Goal: Transaction & Acquisition: Purchase product/service

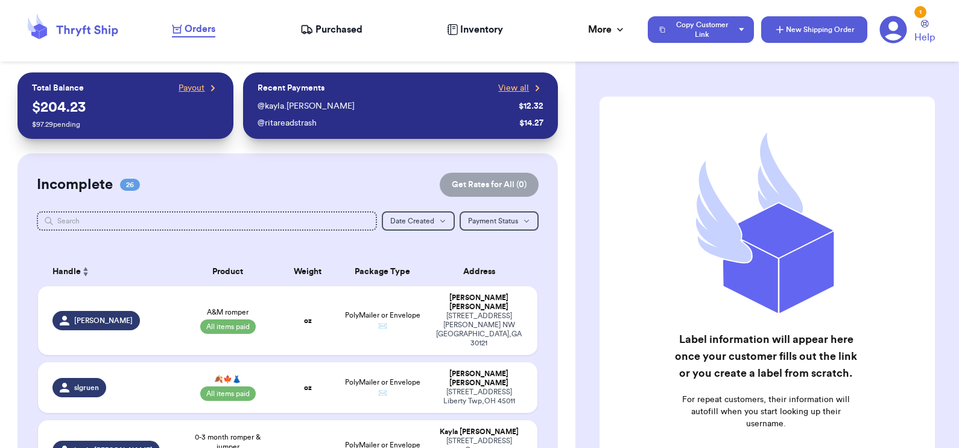
click at [792, 29] on button "New Shipping Order" at bounding box center [814, 29] width 106 height 27
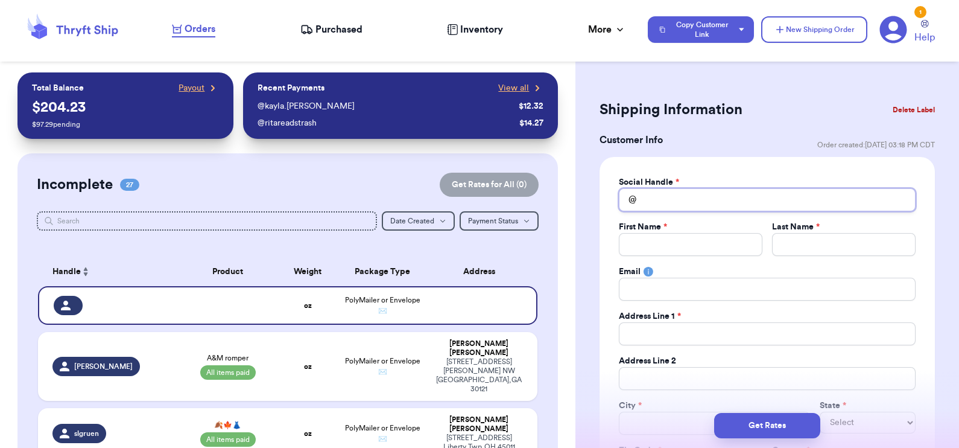
click at [753, 197] on input "Total Amount Paid" at bounding box center [767, 199] width 297 height 23
type input "s"
type input "sn"
type input "snu"
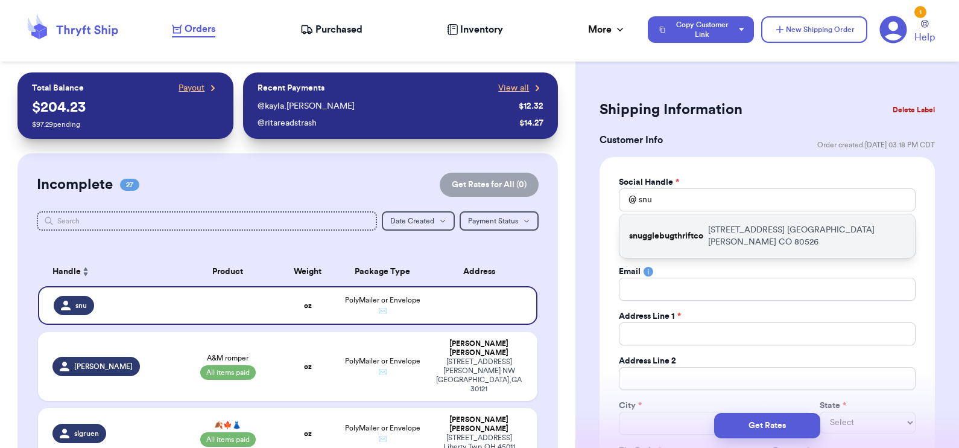
click at [757, 229] on p "[STREET_ADDRESS][PERSON_NAME]" at bounding box center [806, 236] width 197 height 24
type input "snugglebugthriftco"
type input "[PERSON_NAME]"
type input "[PERSON_NAME][EMAIL_ADDRESS][DOMAIN_NAME]"
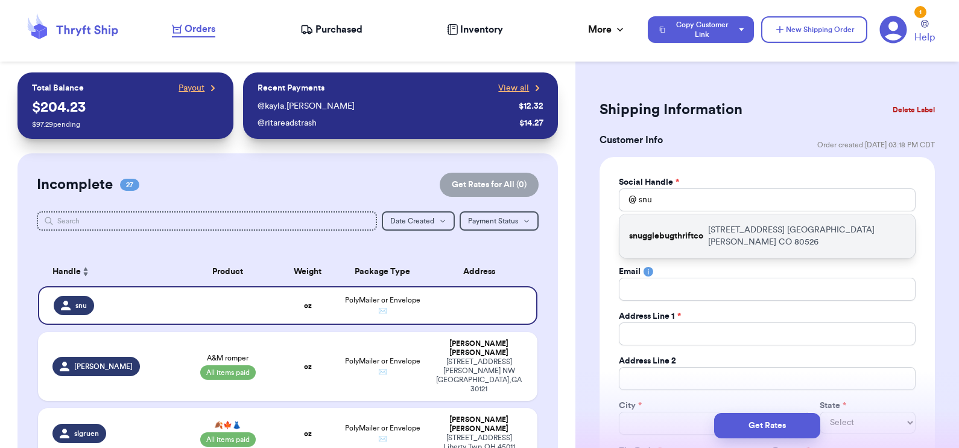
type input "[STREET_ADDRESS]"
type input "[GEOGRAPHIC_DATA][PERSON_NAME]"
select select "CO"
type input "80526"
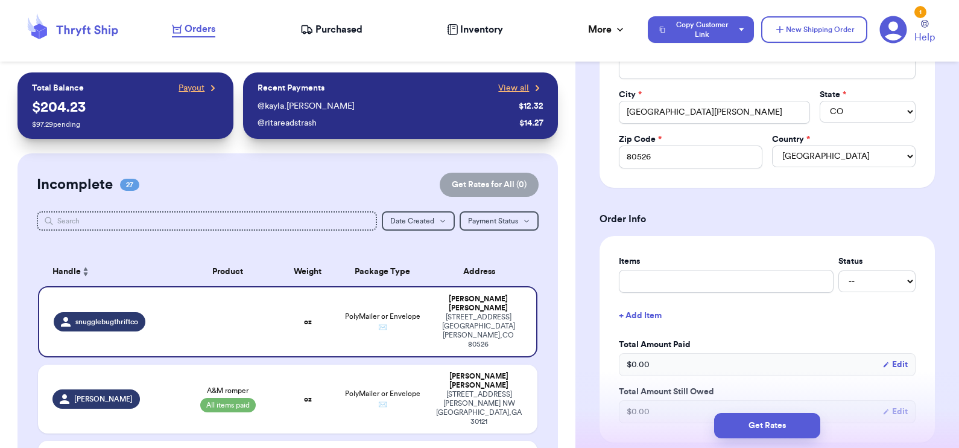
scroll to position [311, 0]
click at [682, 275] on input "text" at bounding box center [726, 280] width 215 height 23
type input "F"
type input "Fo"
type input "Foo"
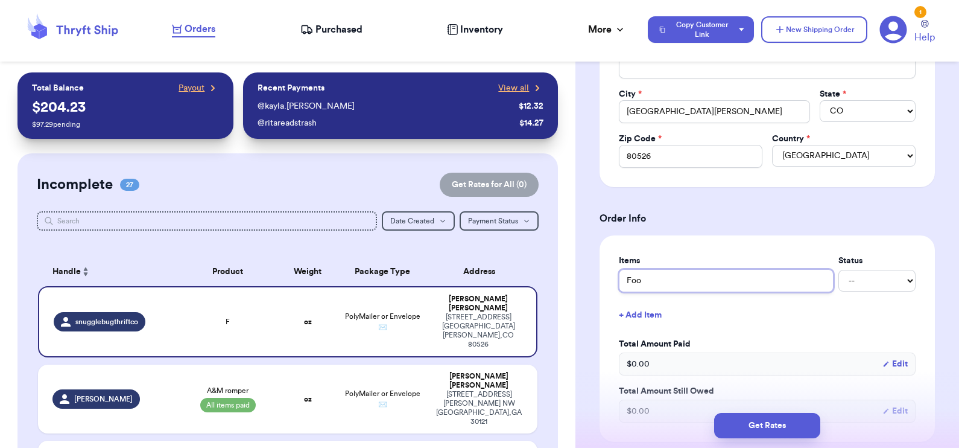
type input "Foot"
type input "Footb"
type input "Footba"
type input "Footbal"
type input "Football"
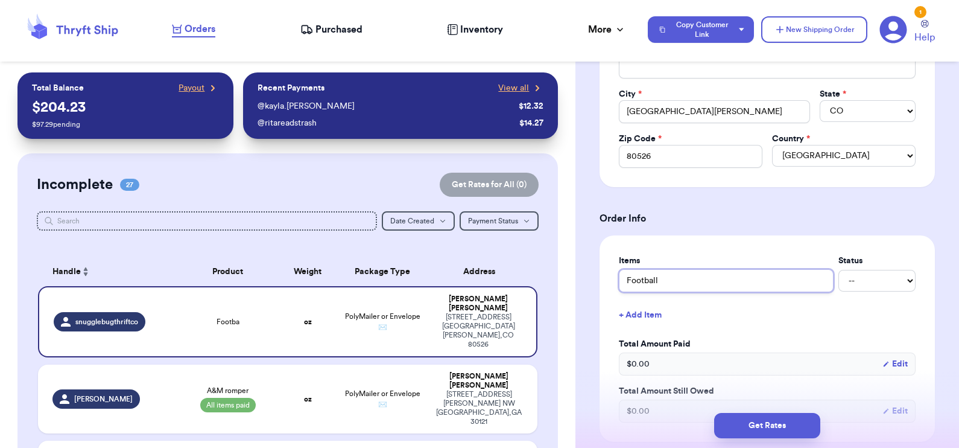
type input "Football"
type input "Football S"
type input "Football Sw"
type input "Football Swe"
type input "Football Swea"
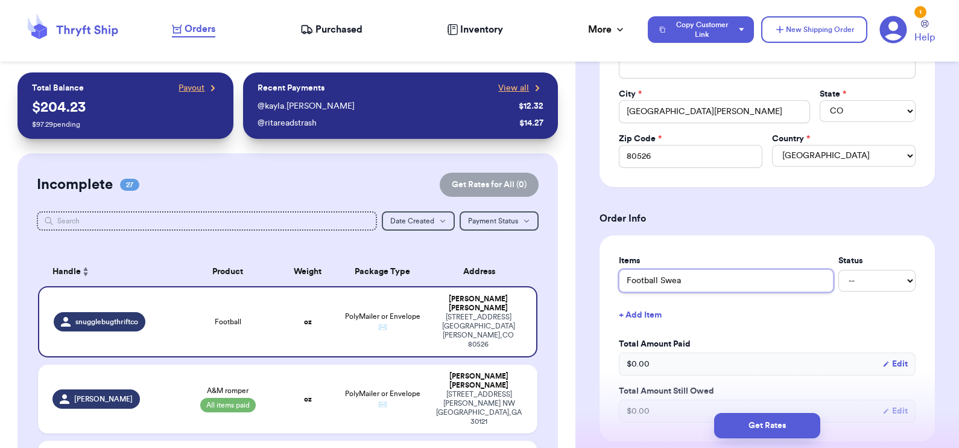
type input "Football Sweat"
type input "Football Sweate"
type input "Football Sweater"
click at [641, 312] on button "+ Add Item" at bounding box center [767, 315] width 306 height 27
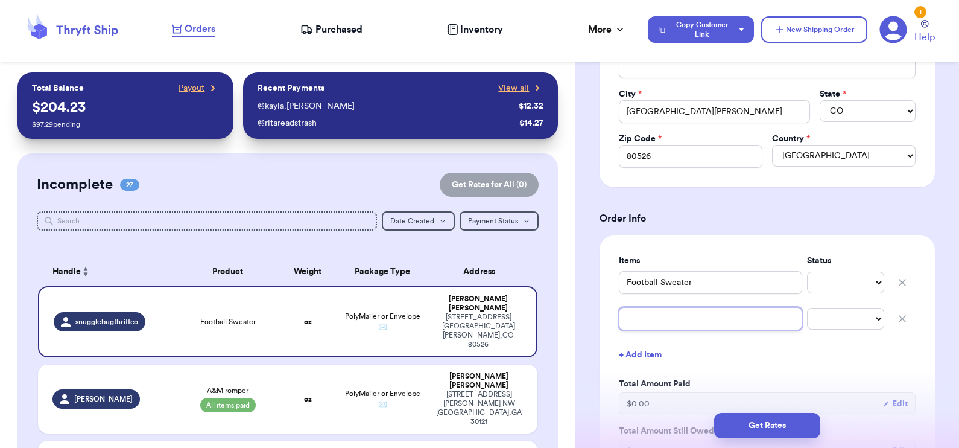
click at [641, 312] on input "text" at bounding box center [710, 318] width 183 height 23
type input "Z"
type input "ZA"
type input "ZAR"
type input "[PERSON_NAME]"
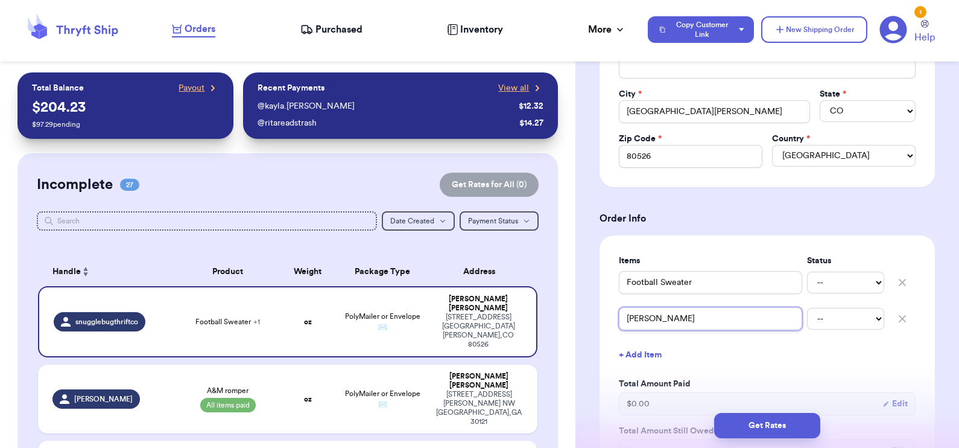
type input "[PERSON_NAME]"
type input "ZARA bl"
type input "ZARA blo"
type input "[PERSON_NAME]"
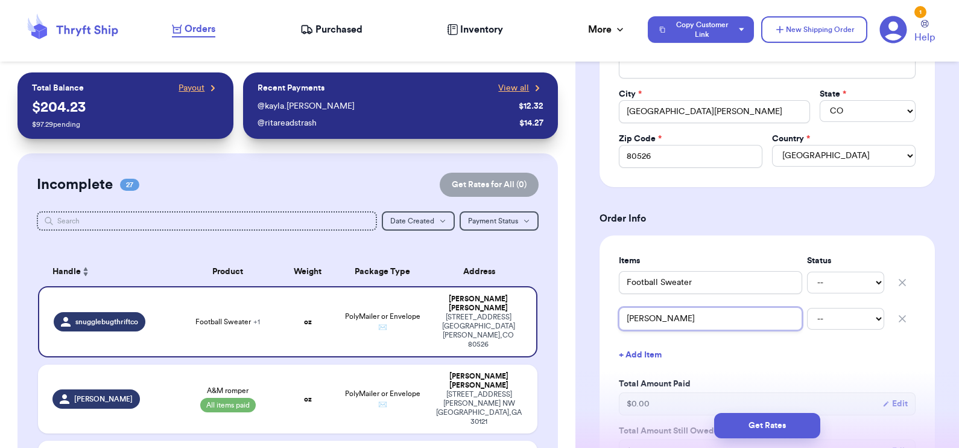
type input "[PERSON_NAME]"
click at [650, 356] on button "+ Add Item" at bounding box center [767, 354] width 306 height 27
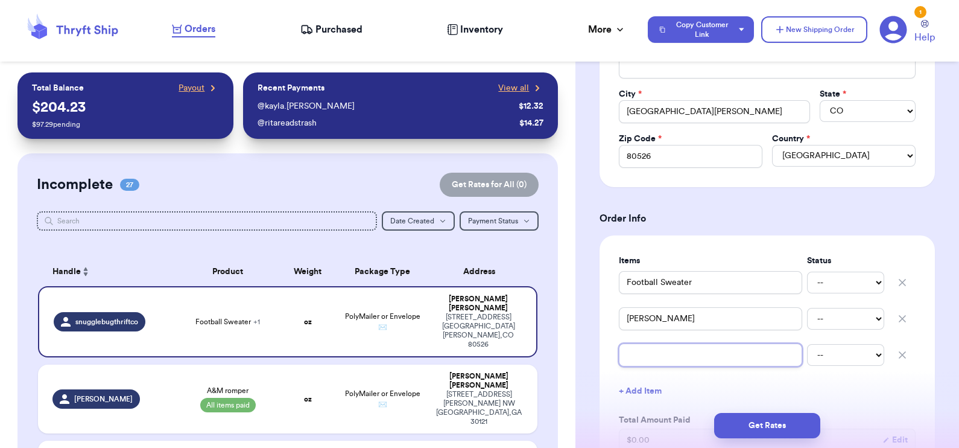
click at [650, 356] on input "text" at bounding box center [710, 354] width 183 height 23
type input "B"
type input "Ba"
type input "Bab"
type input "Baby"
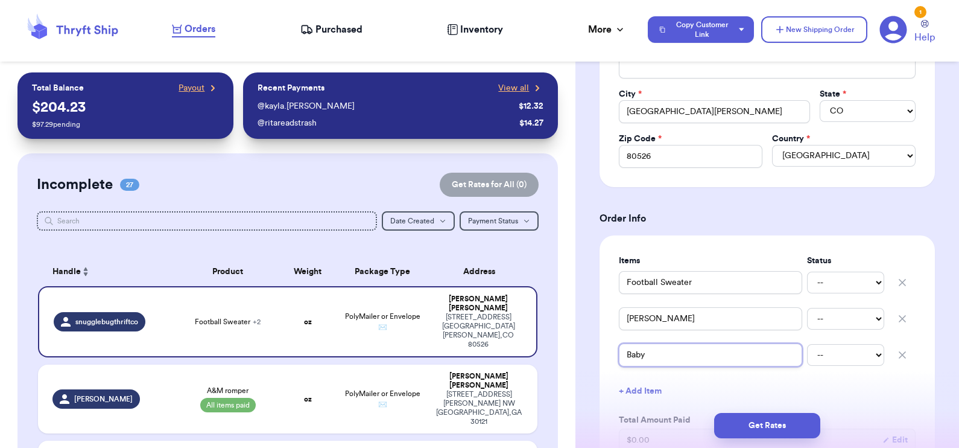
type input "Baby"
type input "Baby C"
type input "Baby Co"
type input "Baby Cot"
type input "Baby Cott"
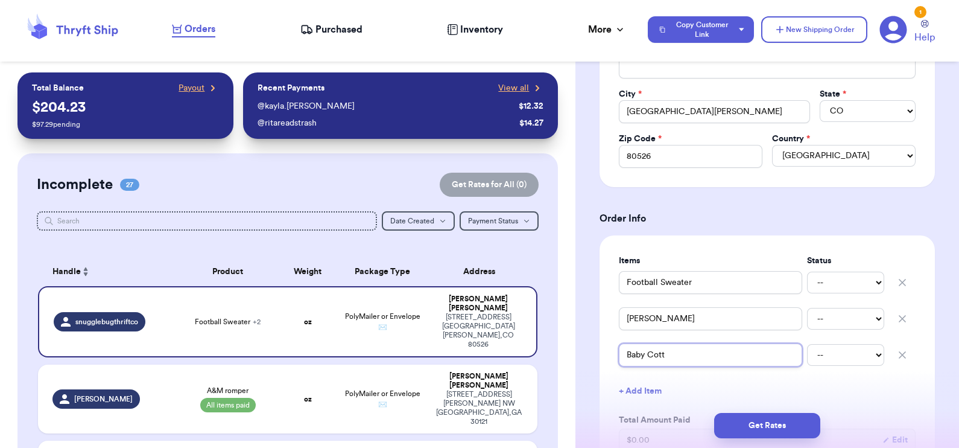
type input "Baby Cotta"
type input "Baby Cottag"
type input "Baby Cottage"
type input "Baby Cottage C"
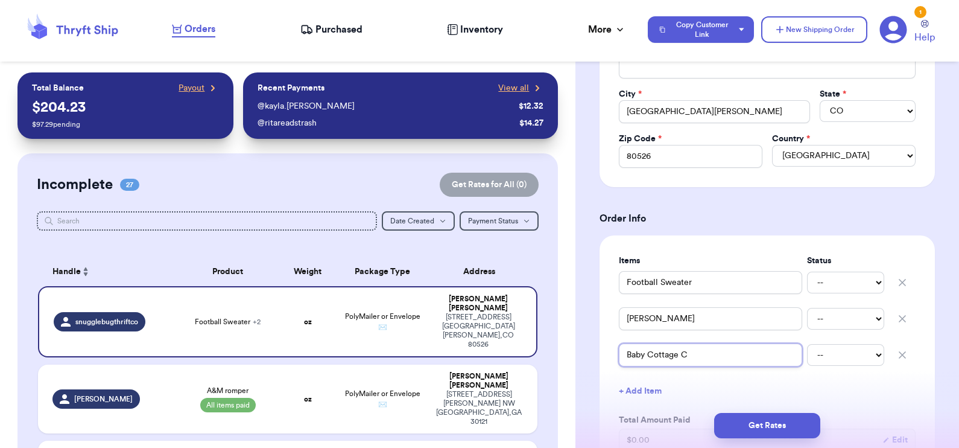
type input "Baby Cottage Co"
type input "Baby Cottage Cor"
type input "Baby Cottage Core"
type input "Baby Cottage Core F"
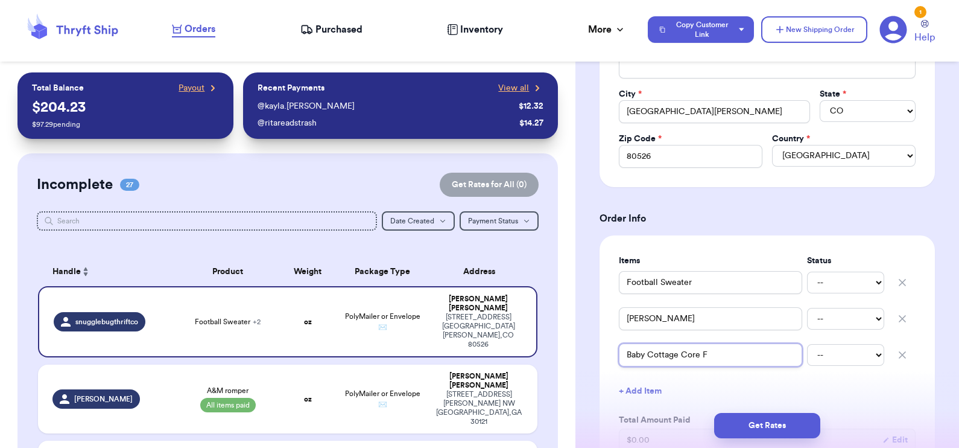
type input "Baby Cottage Core Fi"
type input "Baby Cottage Core Fit"
click at [647, 383] on button "+ Add Item" at bounding box center [767, 391] width 306 height 27
click at [647, 383] on input "text" at bounding box center [710, 390] width 183 height 23
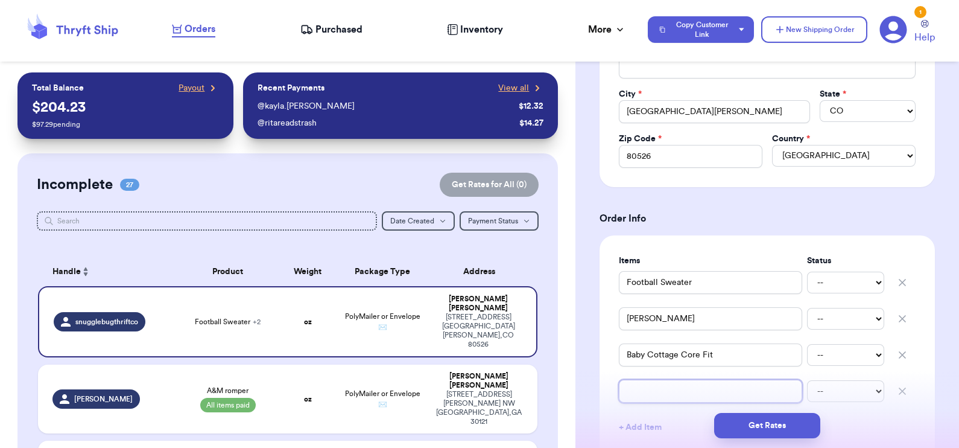
type input "G"
type input "Ga"
type input "Gap"
type input "Gap S"
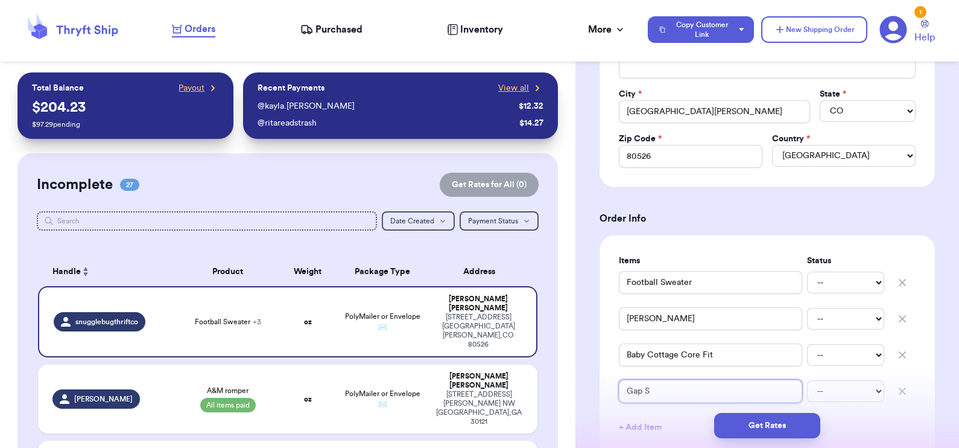
type input "Gap Sl"
type input "Gap Sli"
type input "Gap Slid"
type input "Gap Slide"
type input "Gap Slides"
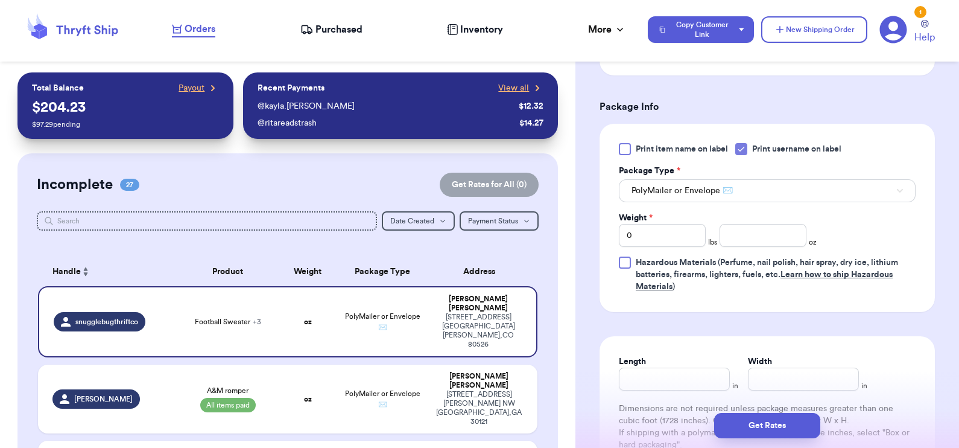
scroll to position [790, 0]
type input "Gap Slides"
click at [666, 230] on input "0" at bounding box center [662, 234] width 87 height 23
type input "01"
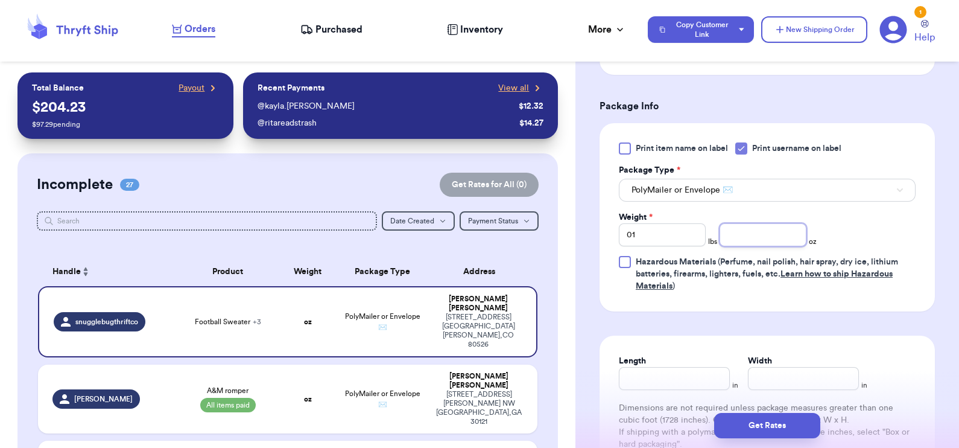
click at [763, 231] on input "number" at bounding box center [763, 234] width 87 height 23
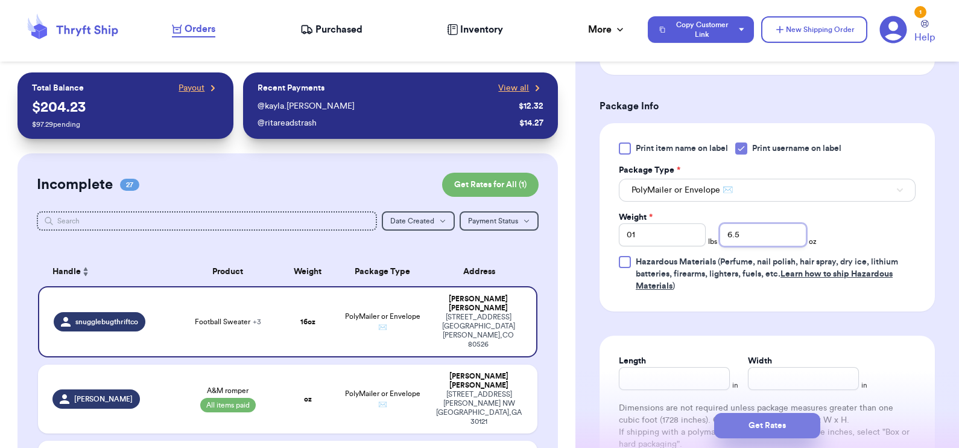
type input "6.5"
click at [768, 426] on button "Get Rates" at bounding box center [767, 425] width 106 height 25
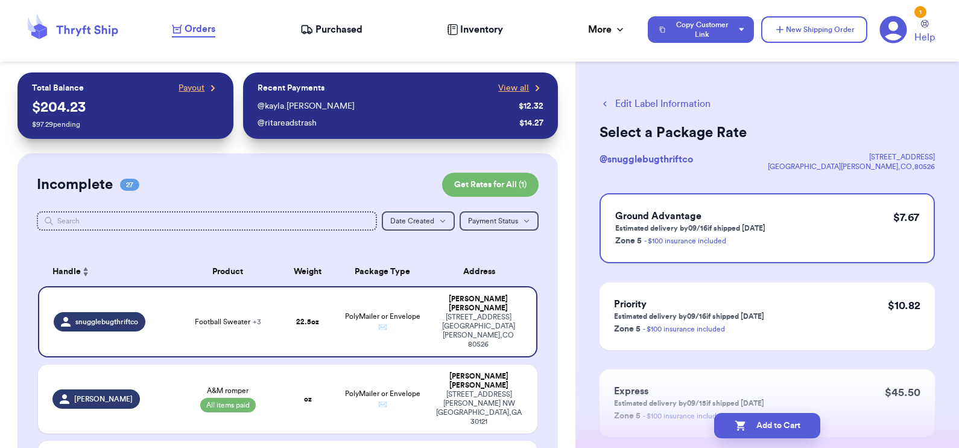
click at [657, 104] on button "Edit Label Information" at bounding box center [655, 104] width 111 height 14
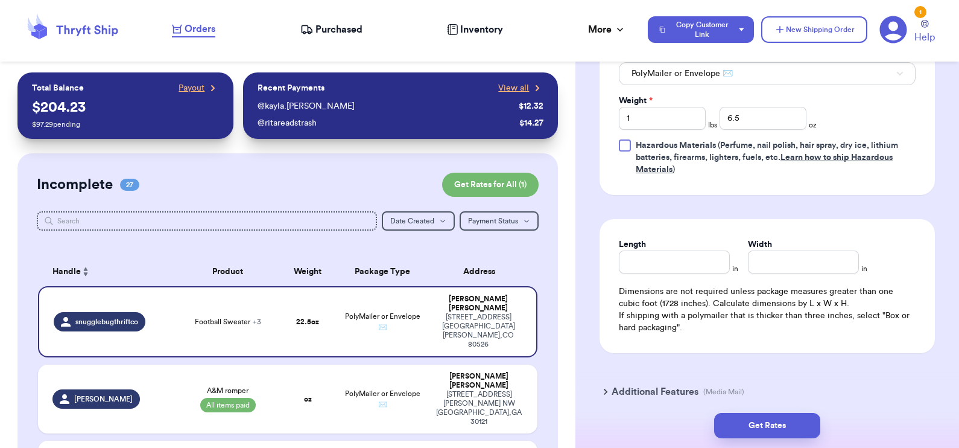
scroll to position [761, 0]
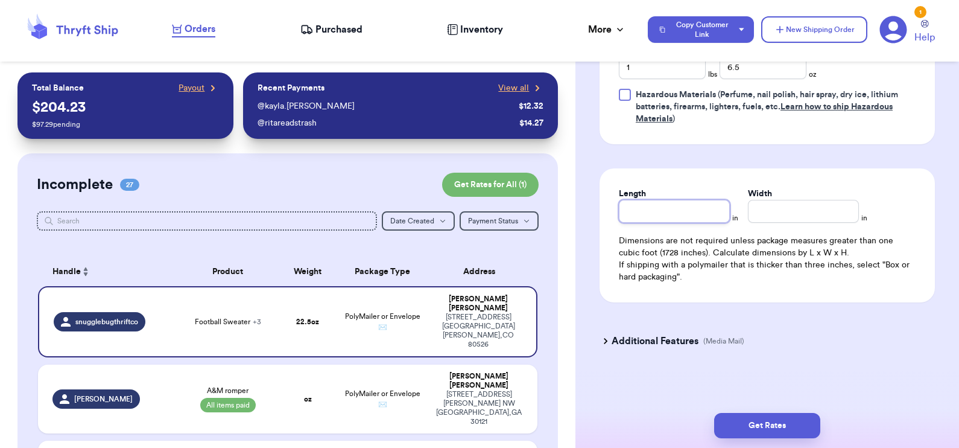
click at [657, 210] on input "Length" at bounding box center [674, 211] width 111 height 23
type input "8.5"
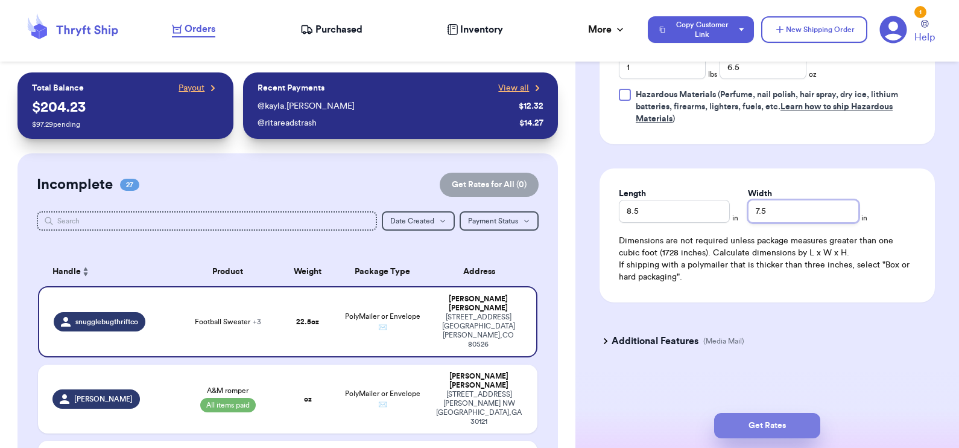
type input "7.5"
click at [777, 424] on button "Get Rates" at bounding box center [767, 425] width 106 height 25
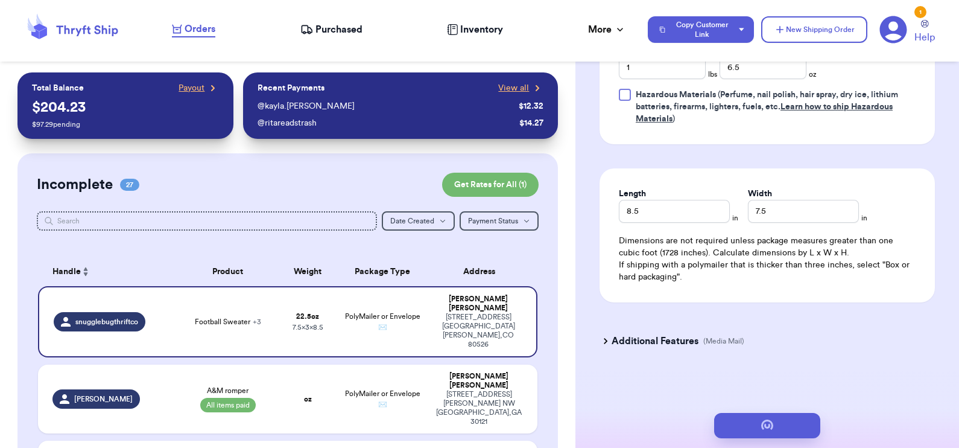
scroll to position [0, 0]
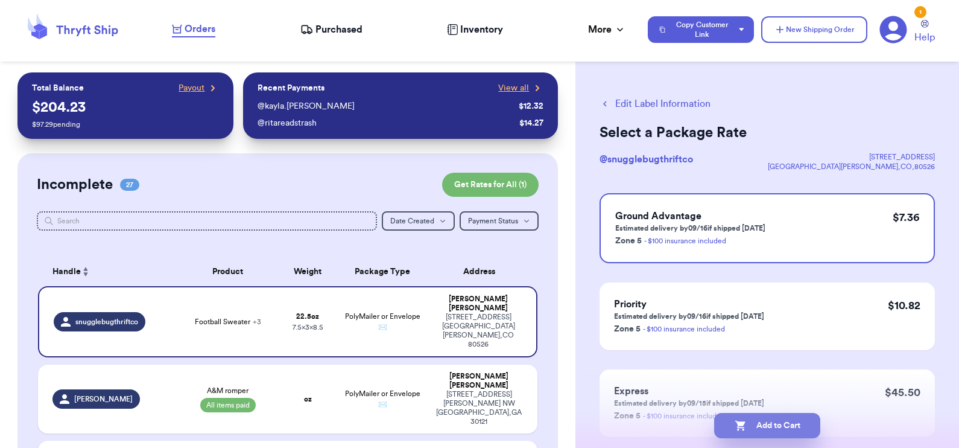
click at [769, 425] on button "Add to Cart" at bounding box center [767, 425] width 106 height 25
select select "paid"
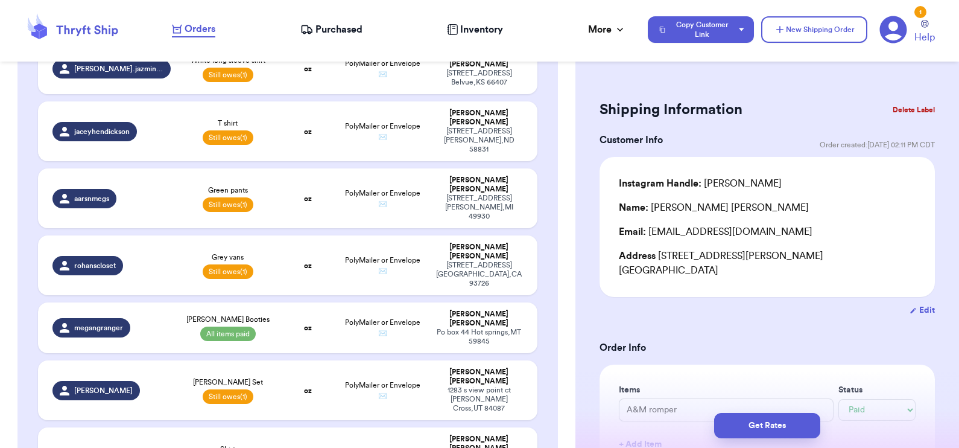
scroll to position [1270, 0]
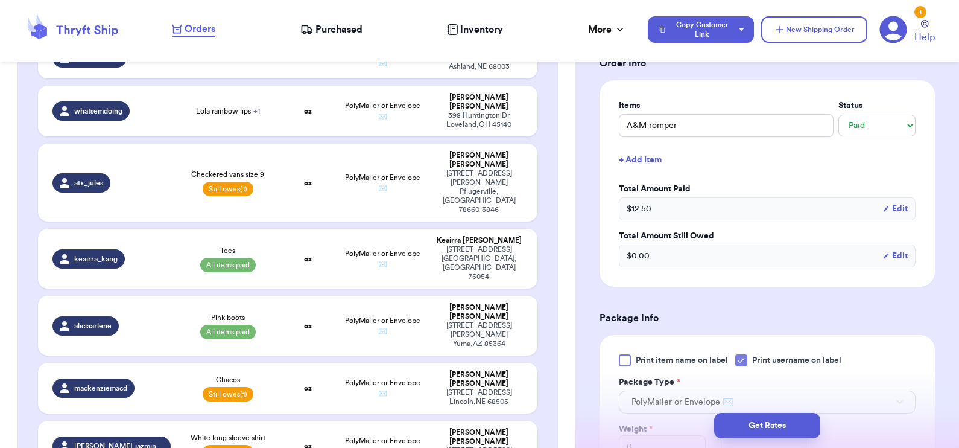
scroll to position [907, 0]
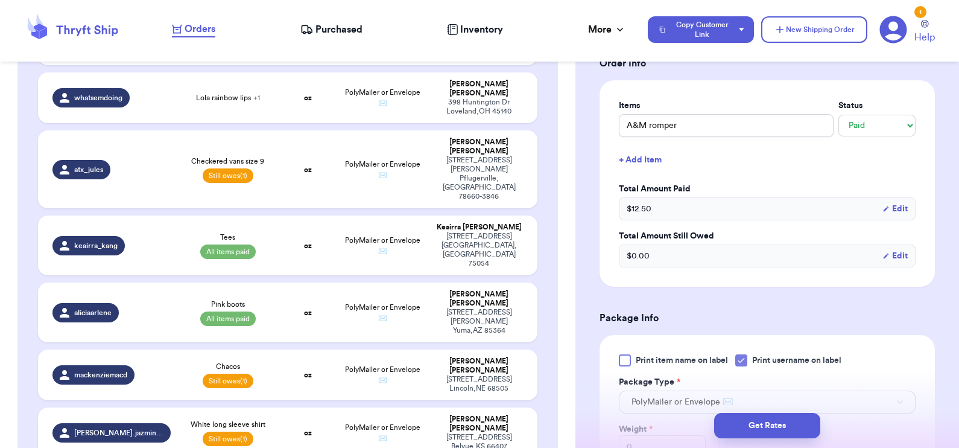
type input "Grey vans"
select select "unpaid"
type input "0"
type input "14"
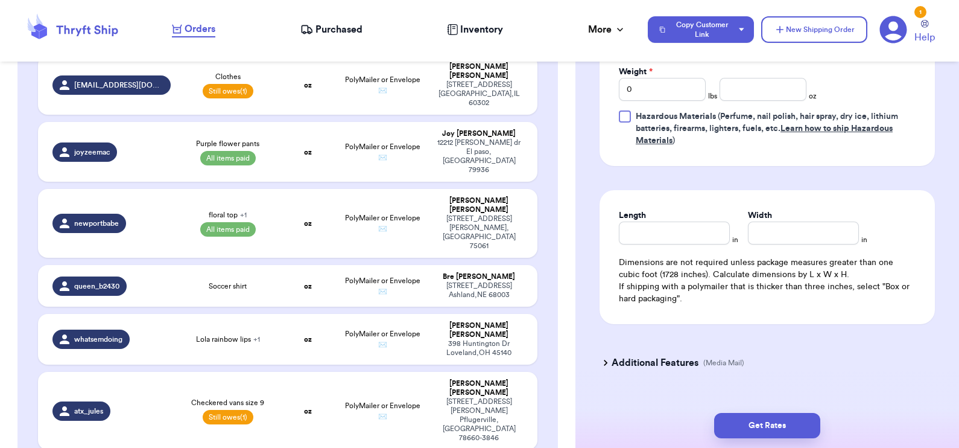
scroll to position [628, 0]
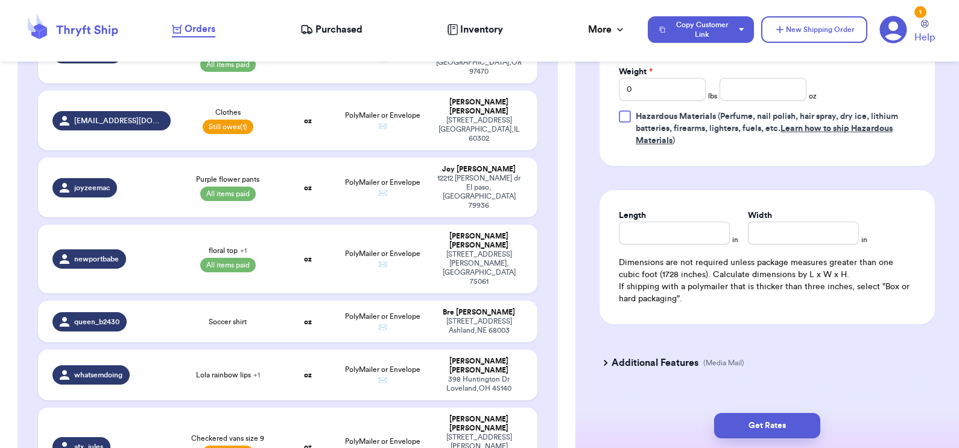
type input "Pink boots"
select select "paid"
type input "18"
type input "0"
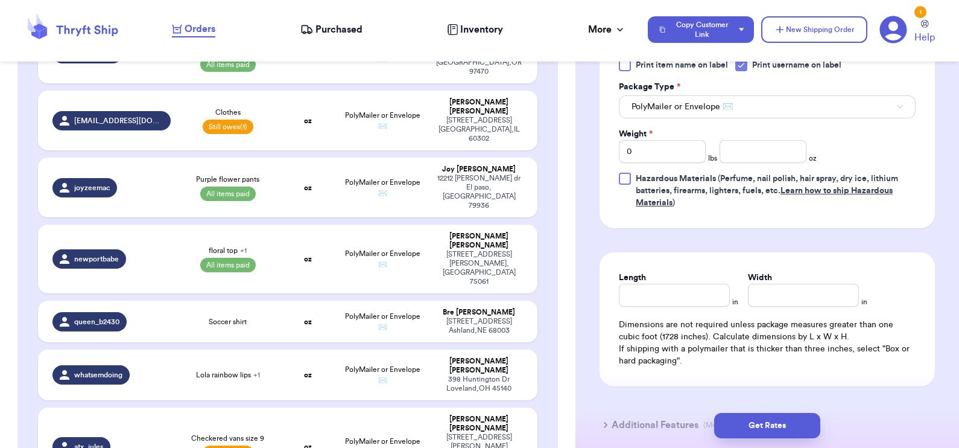
scroll to position [565, 0]
click at [650, 296] on input "Length" at bounding box center [674, 294] width 111 height 23
click at [642, 136] on label "Weight *" at bounding box center [636, 133] width 34 height 12
click at [642, 139] on input "0" at bounding box center [662, 150] width 87 height 23
type input "01"
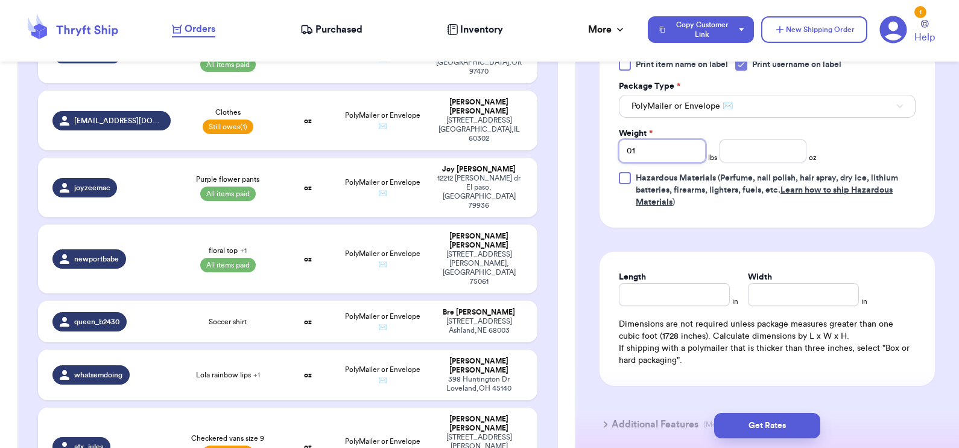
type input "01"
click at [744, 151] on input "number" at bounding box center [763, 150] width 87 height 23
type input "12"
click at [757, 423] on button "Get Rates" at bounding box center [767, 425] width 106 height 25
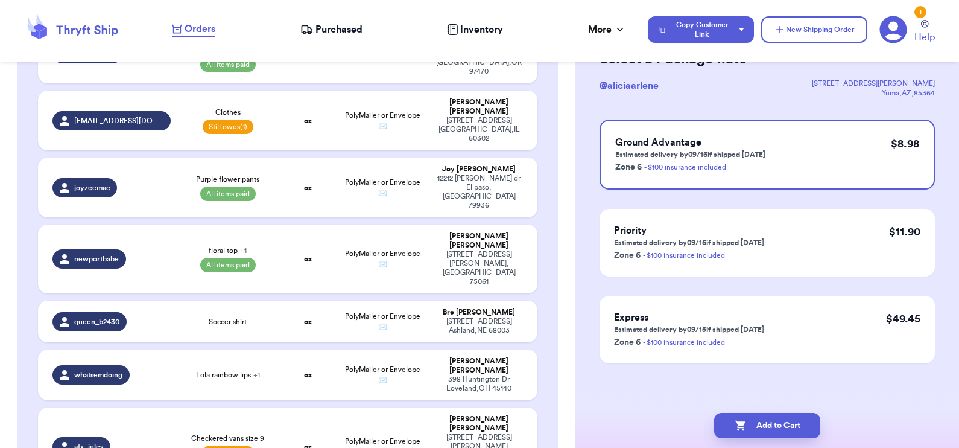
scroll to position [0, 0]
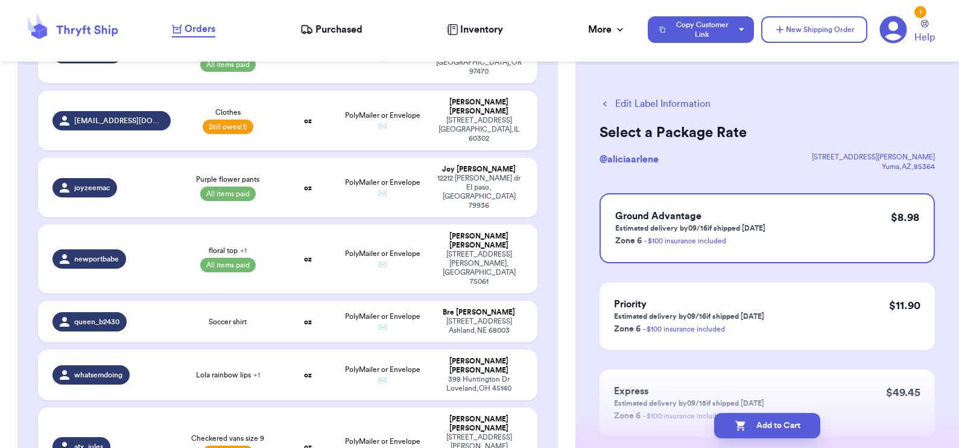
click at [679, 104] on button "Edit Label Information" at bounding box center [655, 104] width 111 height 14
select select "paid"
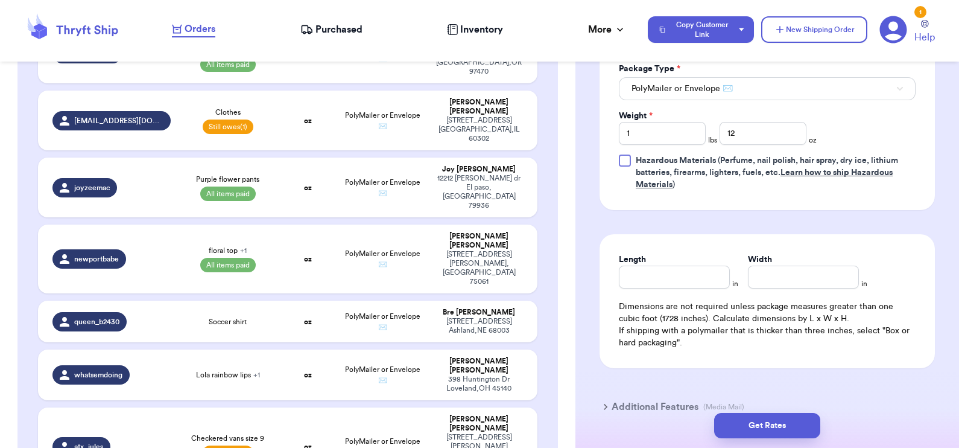
scroll to position [583, 0]
click at [651, 268] on input "Length" at bounding box center [674, 276] width 111 height 23
type input "9.5"
type input "9"
click at [760, 424] on button "Get Rates" at bounding box center [767, 425] width 106 height 25
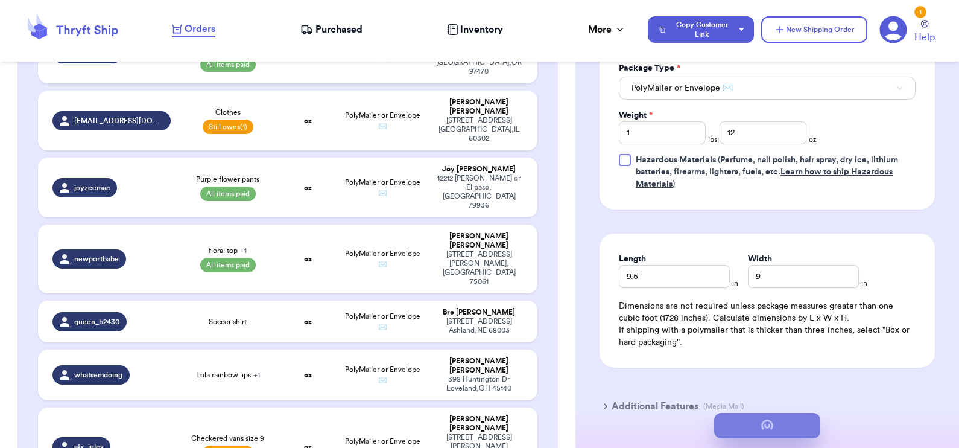
scroll to position [0, 0]
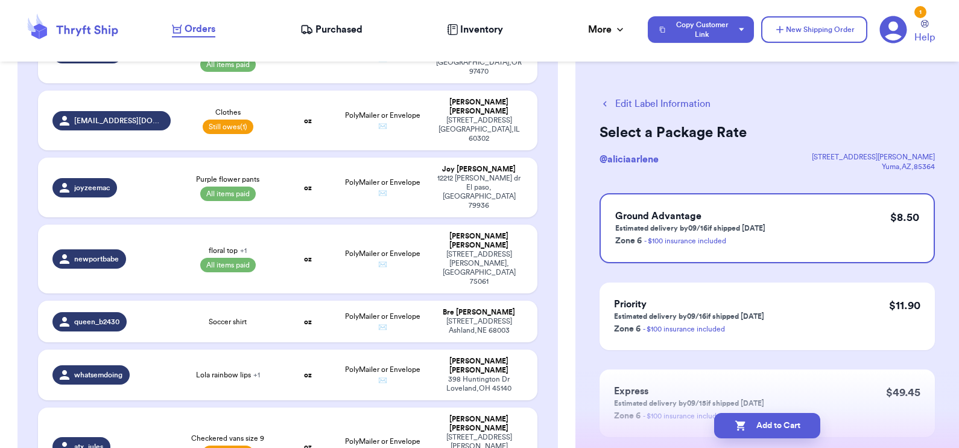
click at [760, 424] on button "Add to Cart" at bounding box center [767, 425] width 106 height 25
select select "paid"
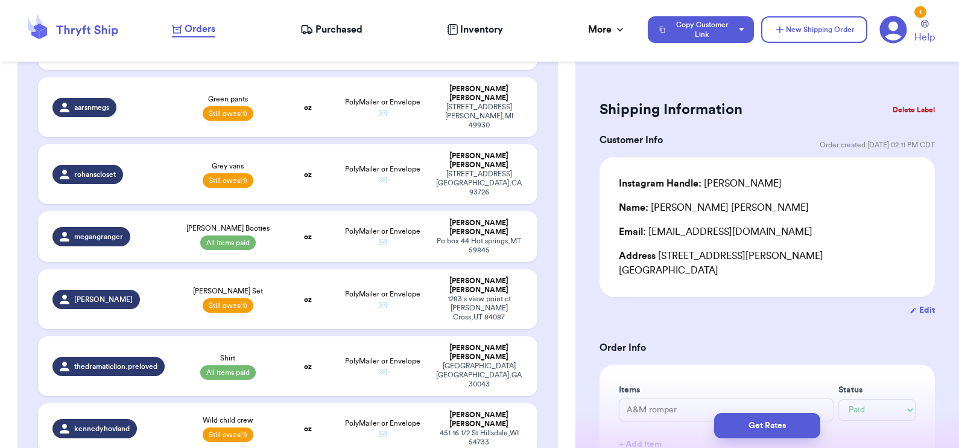
scroll to position [1380, 0]
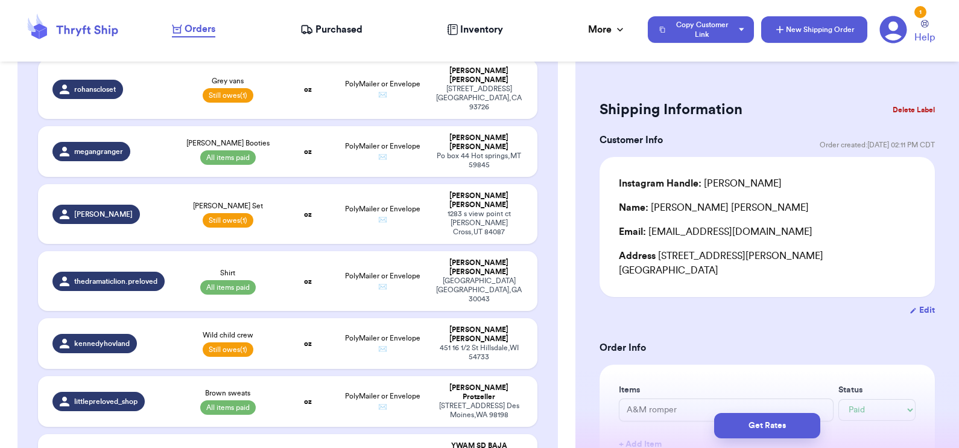
click at [831, 22] on button "New Shipping Order" at bounding box center [814, 29] width 106 height 27
select select "unknown"
type input "0"
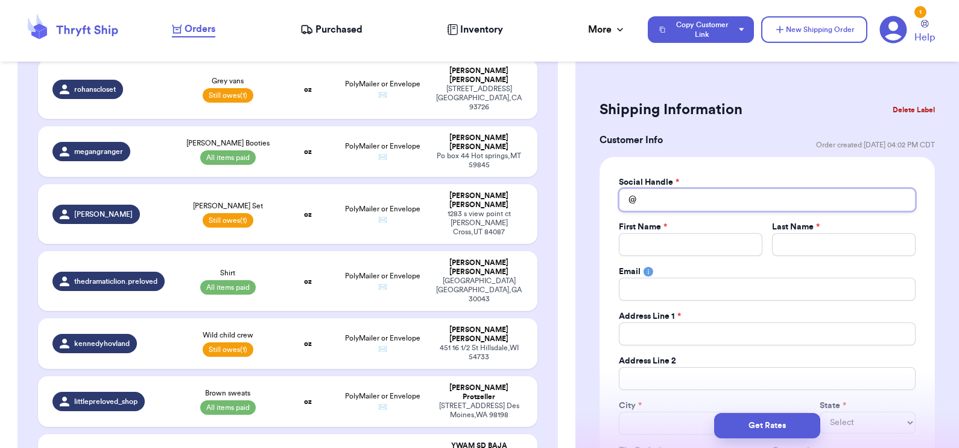
click at [686, 191] on input "Total Amount Paid" at bounding box center [767, 199] width 297 height 23
type input "f"
click at [686, 191] on input "f" at bounding box center [767, 199] width 297 height 23
type input "fa"
type input "fai"
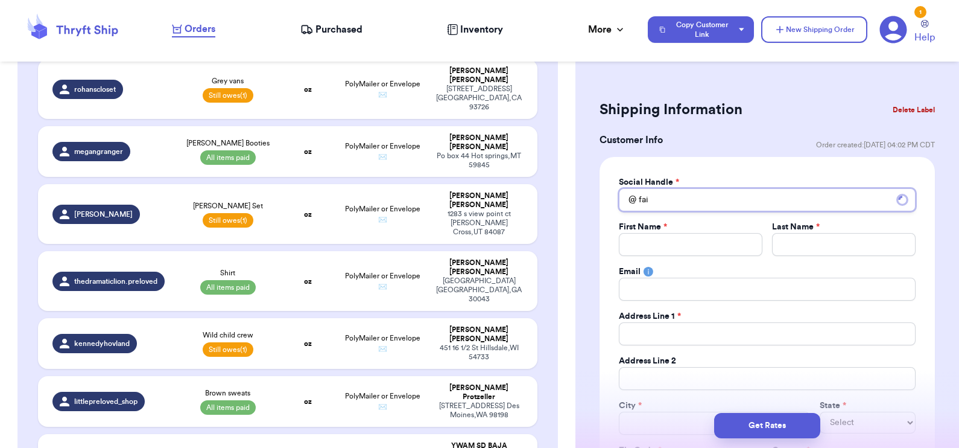
type input "fair"
type input "fairy"
type input "fairys"
type input "fairy"
type input "fair"
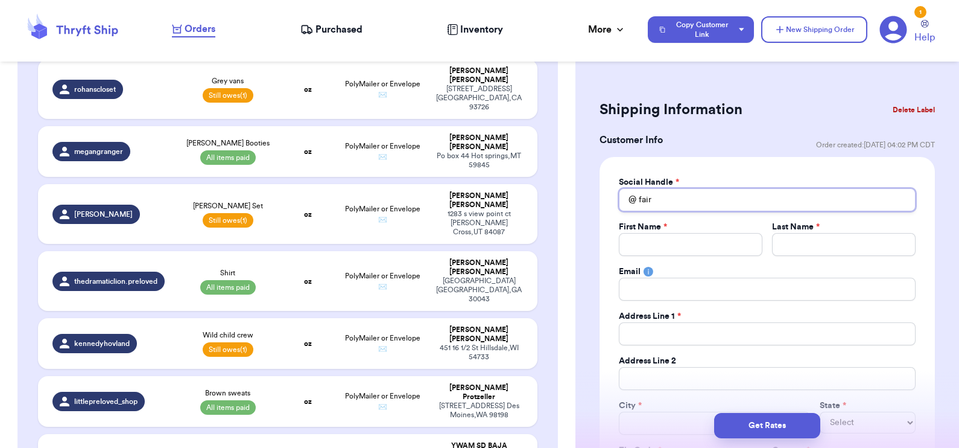
type input "fai"
type input "fa"
type input "f"
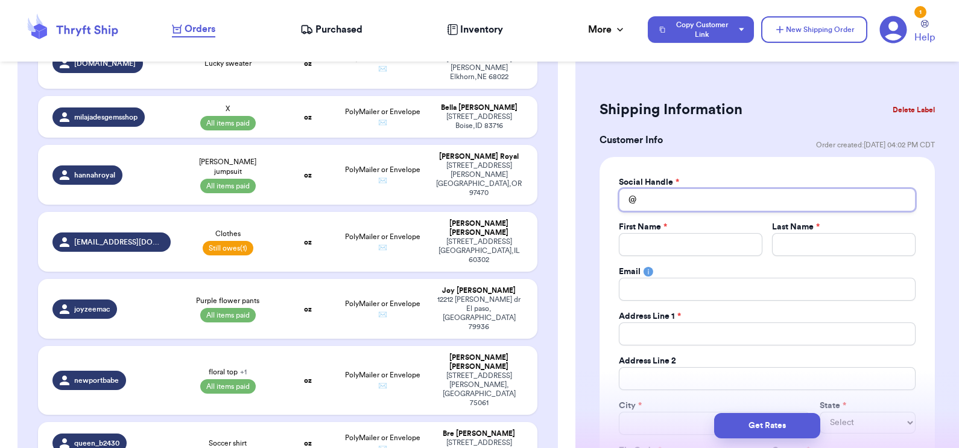
scroll to position [204, 0]
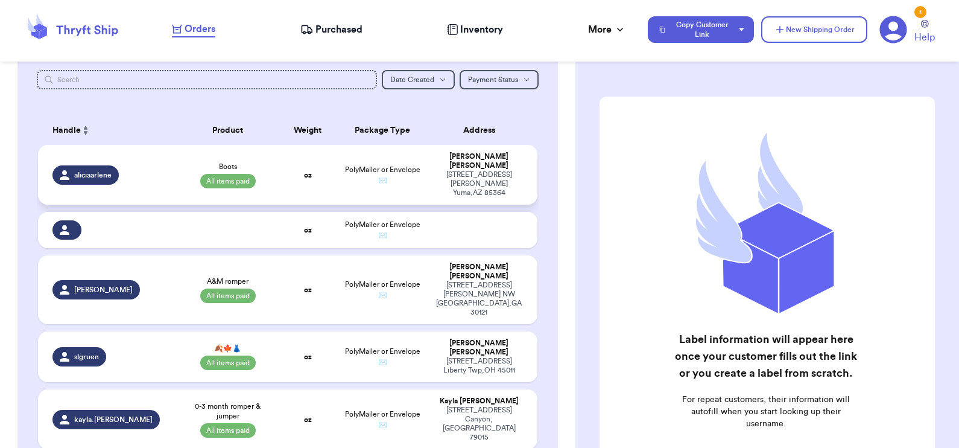
scroll to position [143, 0]
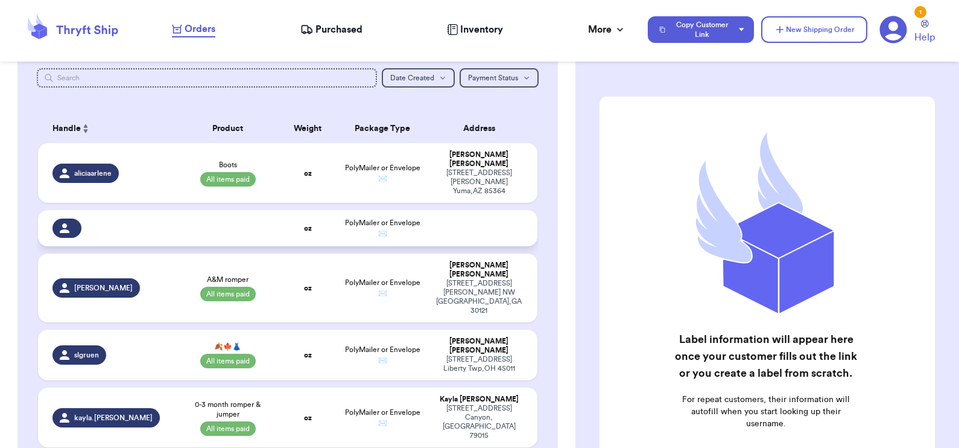
click at [247, 218] on td at bounding box center [228, 228] width 100 height 36
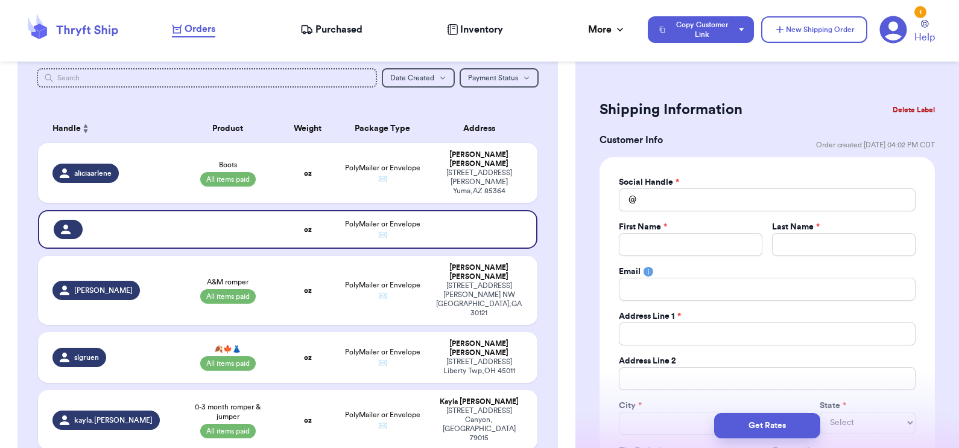
click at [890, 105] on button "Delete Label" at bounding box center [914, 110] width 52 height 27
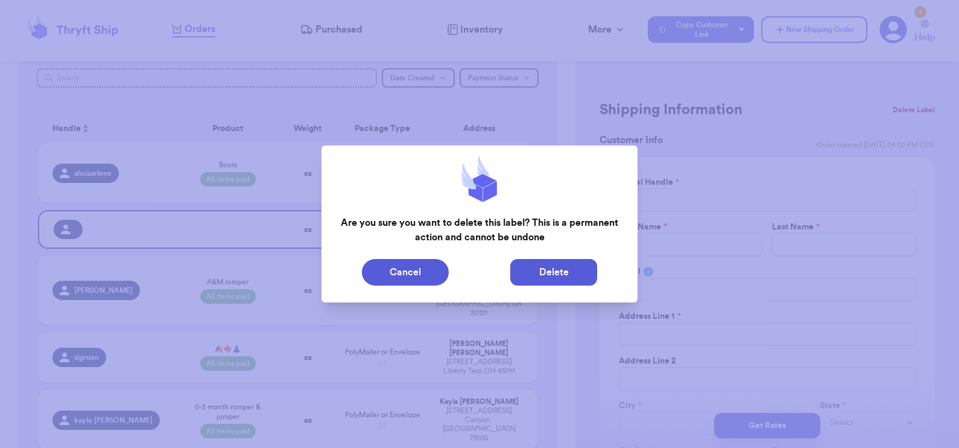
click at [574, 268] on button "Delete" at bounding box center [553, 272] width 87 height 27
type input "Boots"
select select "paid"
type input "8.98"
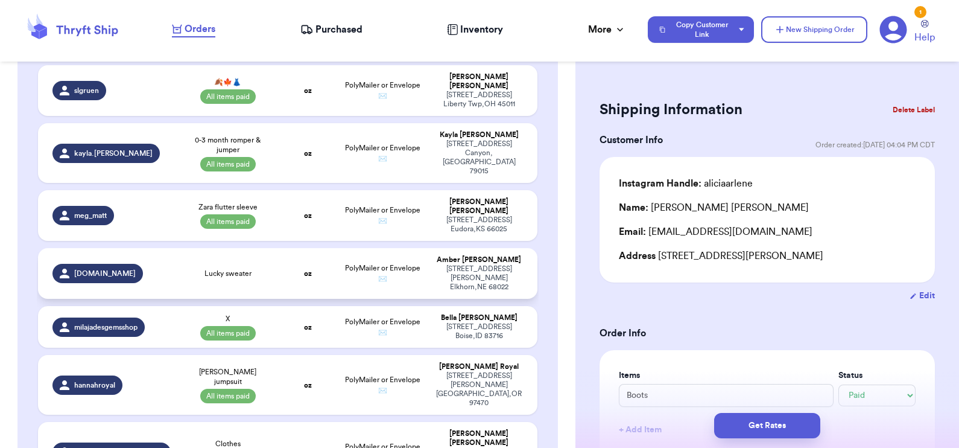
scroll to position [375, 0]
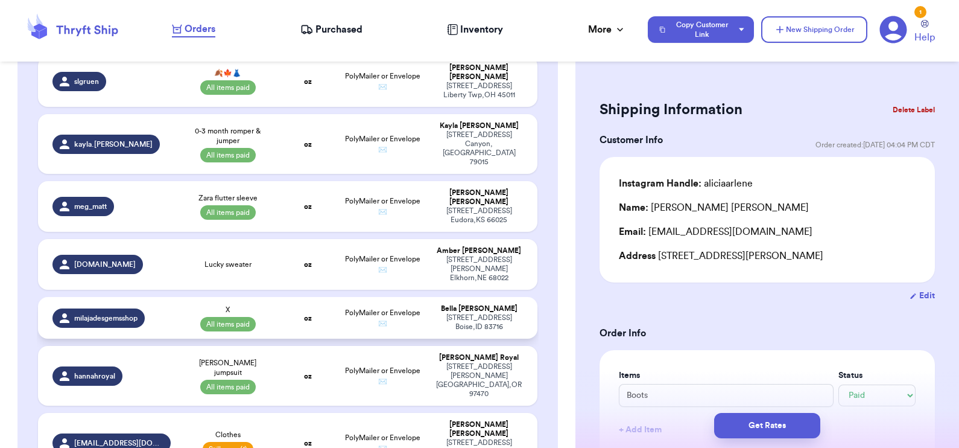
click at [271, 297] on td "X All items paid" at bounding box center [228, 318] width 100 height 42
type input "X"
type input "26"
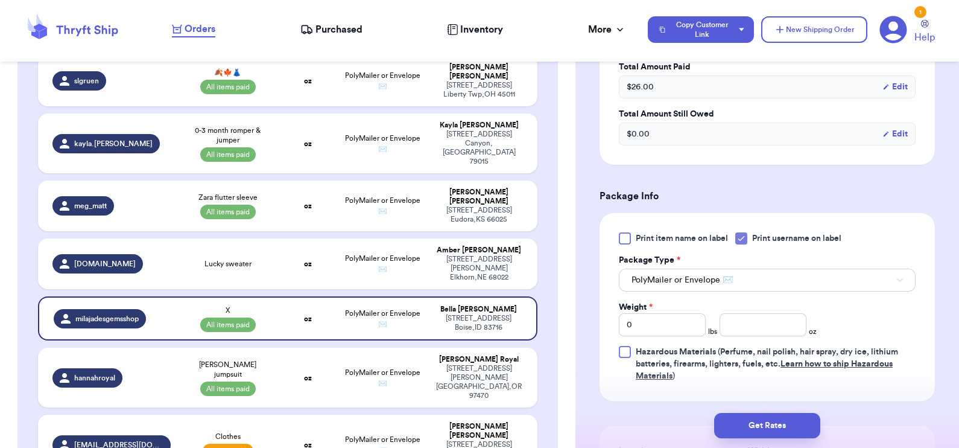
scroll to position [291, 0]
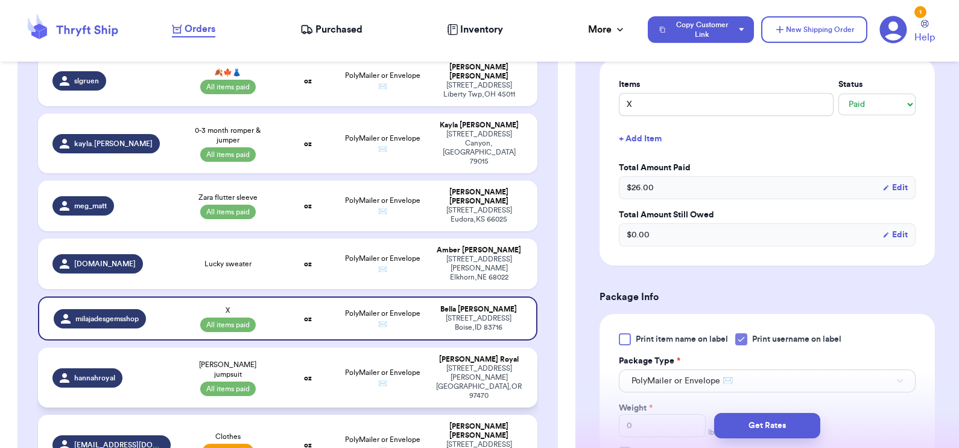
click at [317, 347] on td "oz" at bounding box center [307, 377] width 60 height 60
type input "[PERSON_NAME] jumpsuit"
type input "17.5"
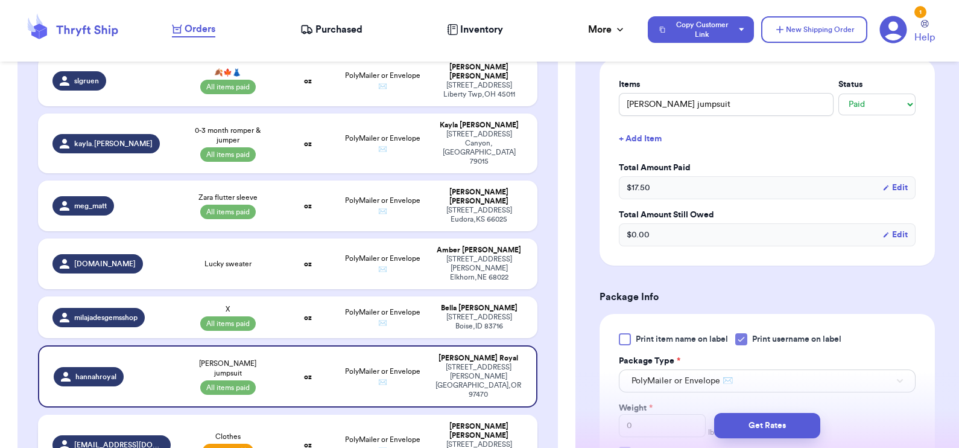
click at [312, 414] on td "oz" at bounding box center [307, 444] width 60 height 60
type input "Clothes"
select select "unpaid"
type input "0"
type input "30"
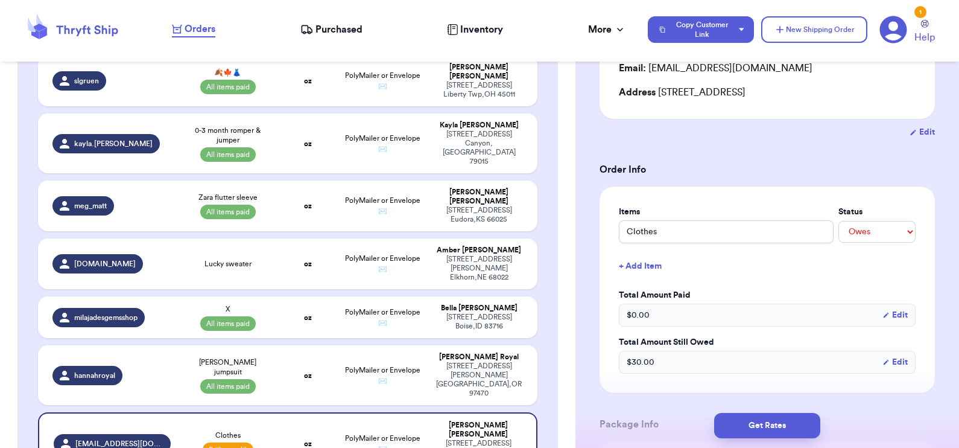
scroll to position [0, 0]
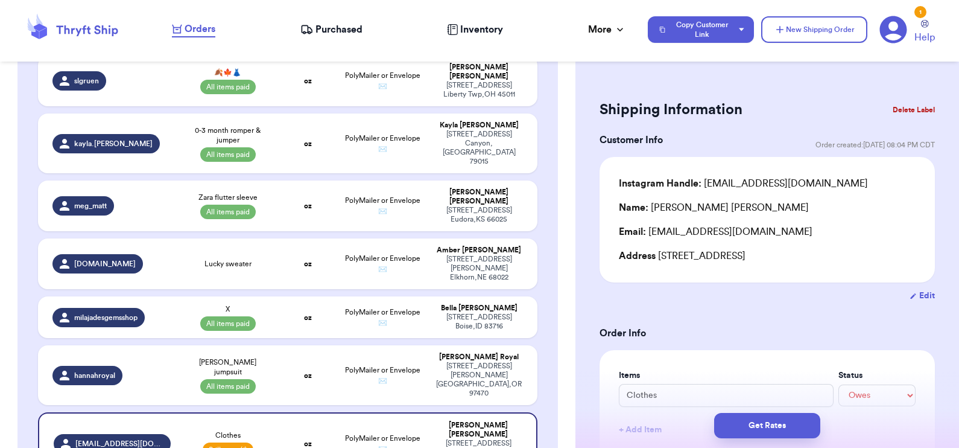
click at [905, 110] on button "Delete Label" at bounding box center [914, 110] width 52 height 27
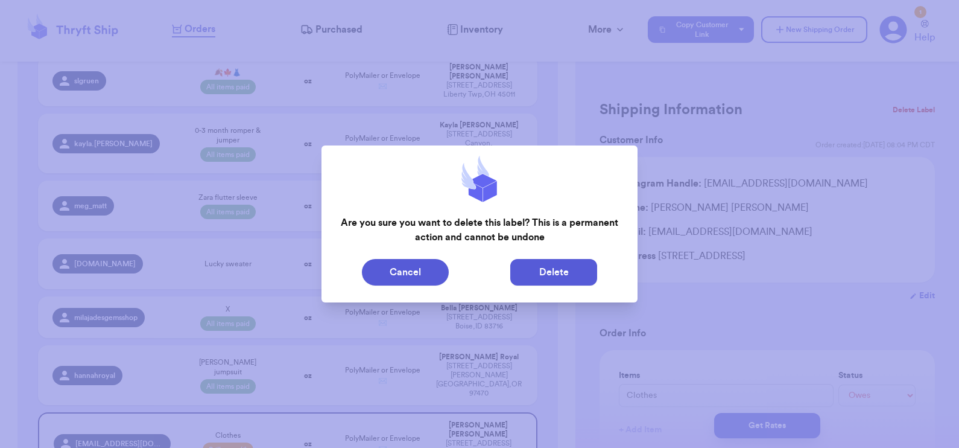
click at [549, 272] on button "Delete" at bounding box center [553, 272] width 87 height 27
type input "Boots"
select select "paid"
type input "8.98"
type input "0"
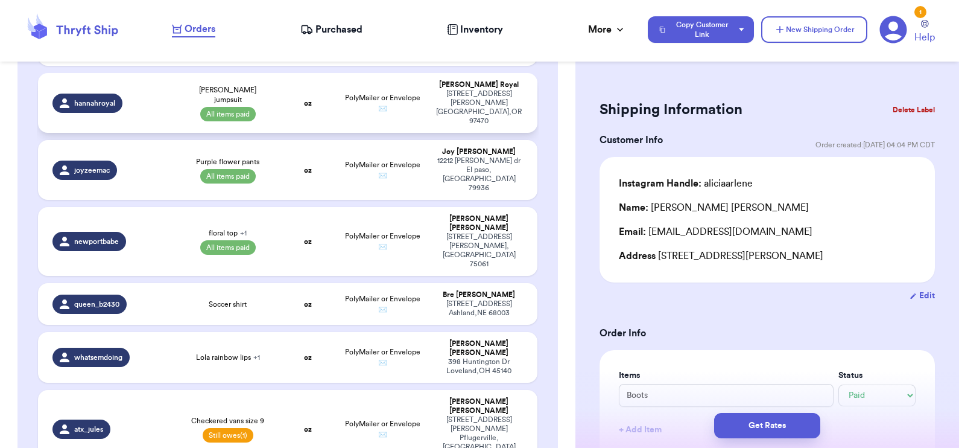
scroll to position [648, 0]
type input "Tees"
type input "12.5"
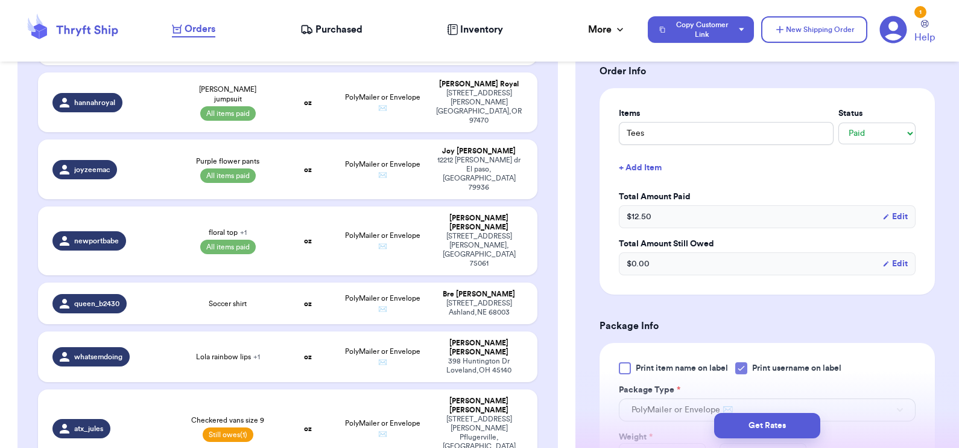
scroll to position [262, 0]
drag, startPoint x: 823, startPoint y: 271, endPoint x: 599, endPoint y: 317, distance: 228.5
click at [599, 317] on div "Shipping Information Delete Label Customer Info Order created: 09/04, 11:05 PM …" at bounding box center [767, 323] width 384 height 1025
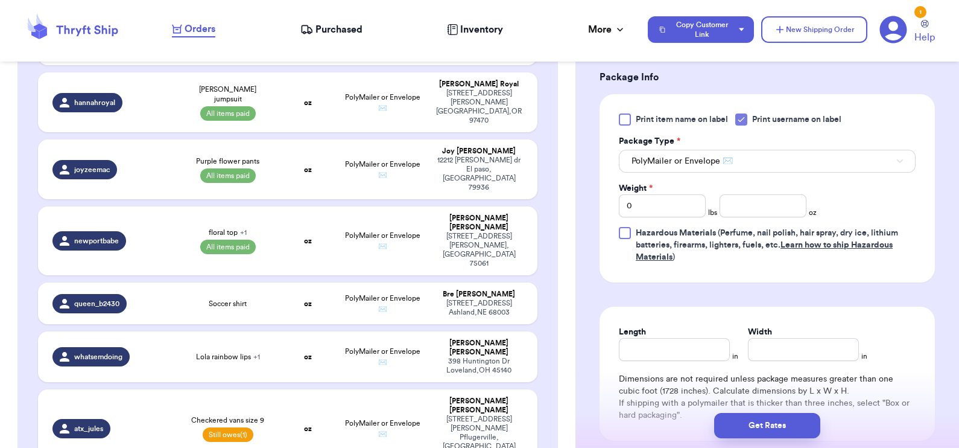
scroll to position [511, 0]
click at [736, 209] on input "number" at bounding box center [763, 205] width 87 height 23
type input "4.8"
click at [768, 426] on button "Get Rates" at bounding box center [767, 425] width 106 height 25
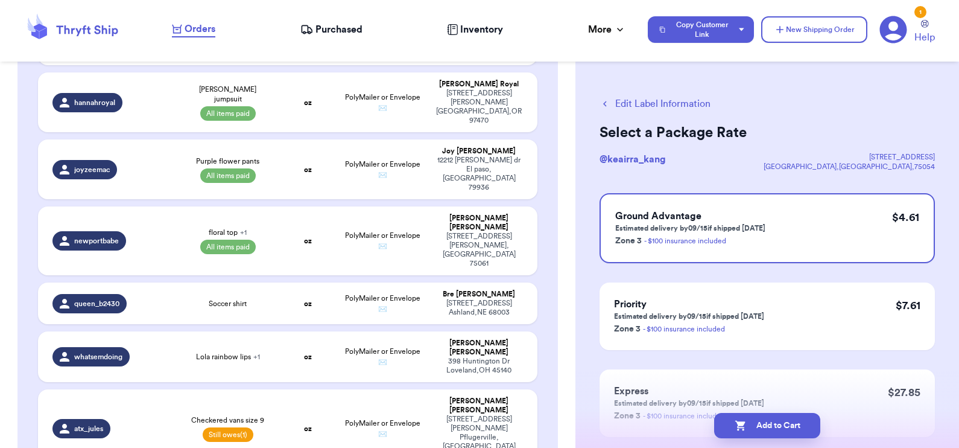
click at [768, 426] on button "Add to Cart" at bounding box center [767, 425] width 106 height 25
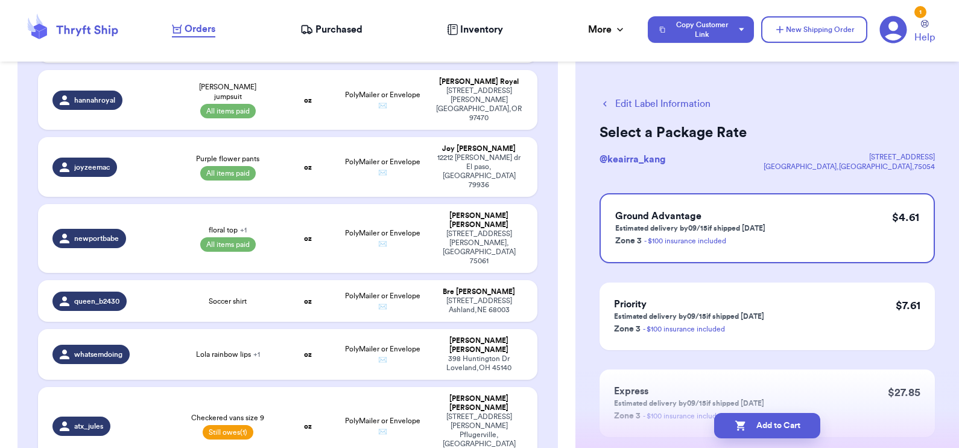
select select "paid"
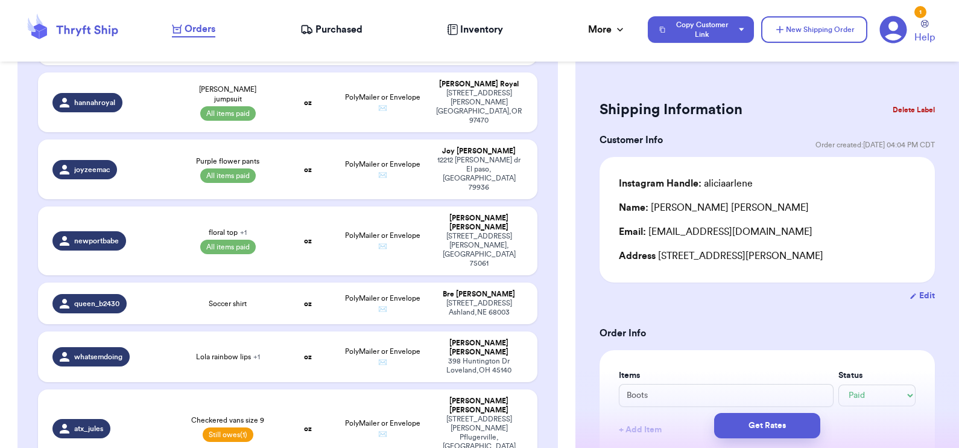
scroll to position [1375, 0]
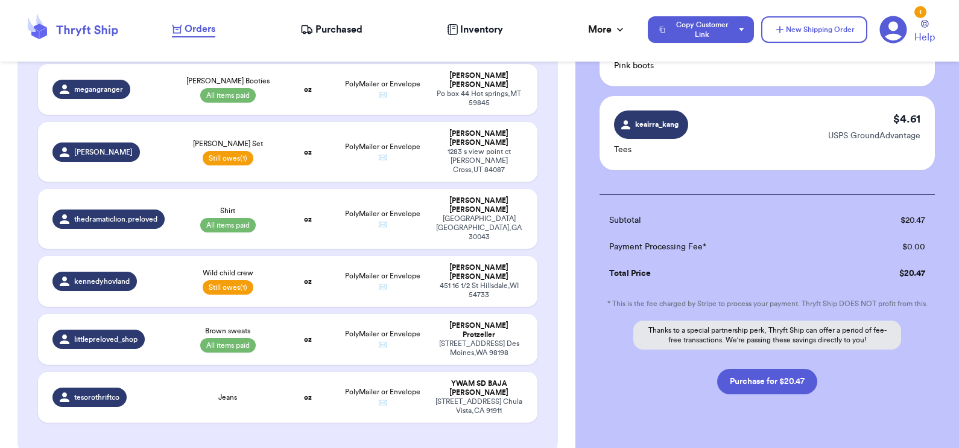
scroll to position [252, 0]
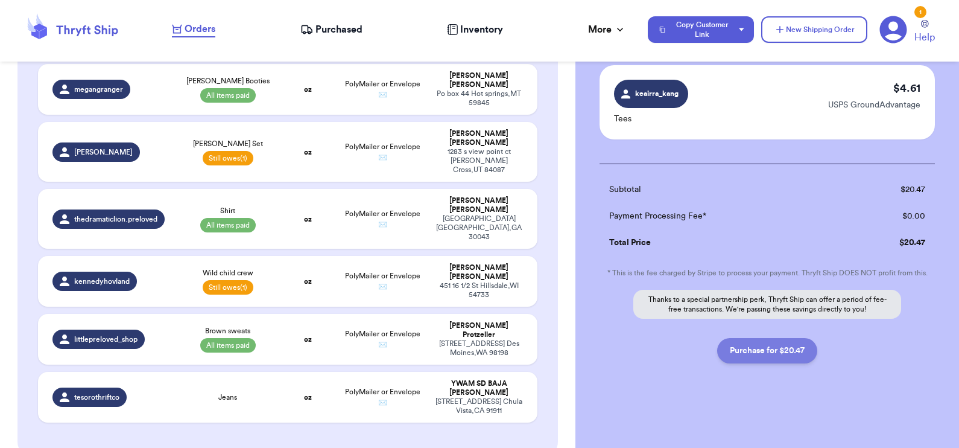
click at [765, 353] on button "Purchase for $20.47" at bounding box center [767, 350] width 100 height 25
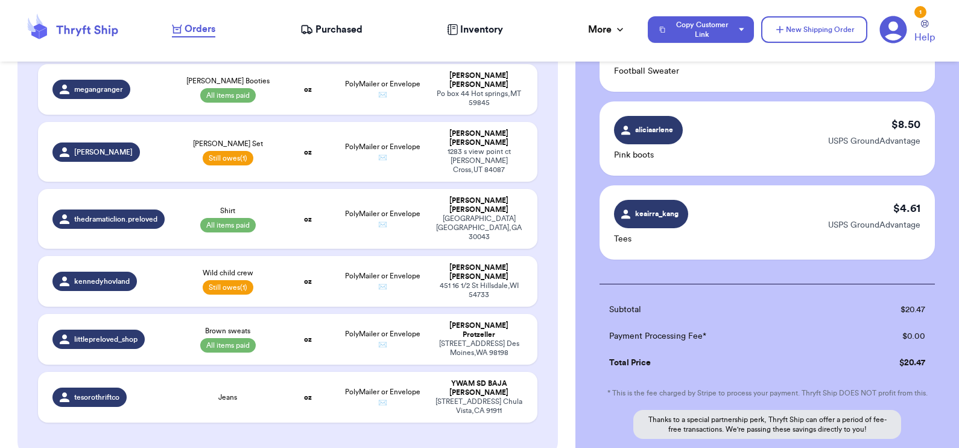
scroll to position [131, 0]
checkbox input "false"
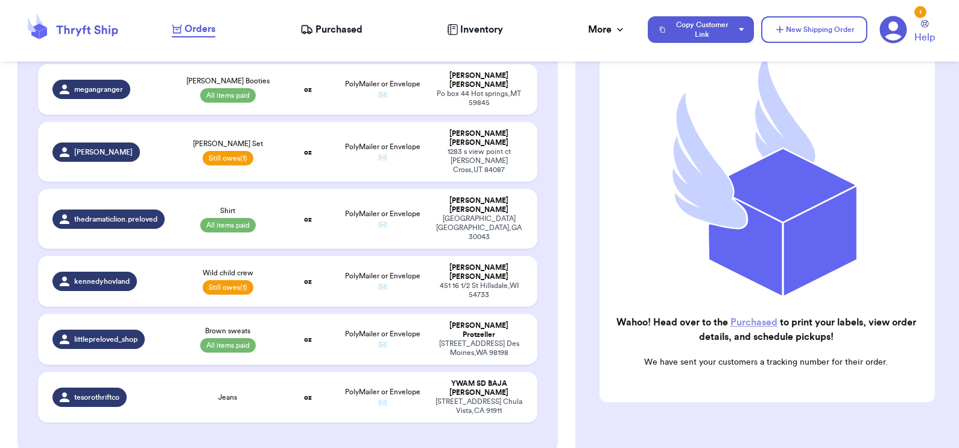
scroll to position [1243, 0]
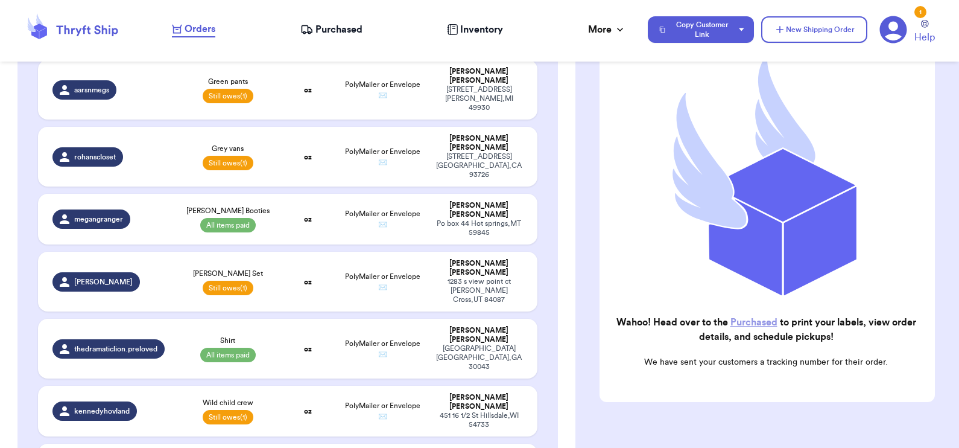
click at [735, 317] on link "Purchased" at bounding box center [753, 322] width 47 height 10
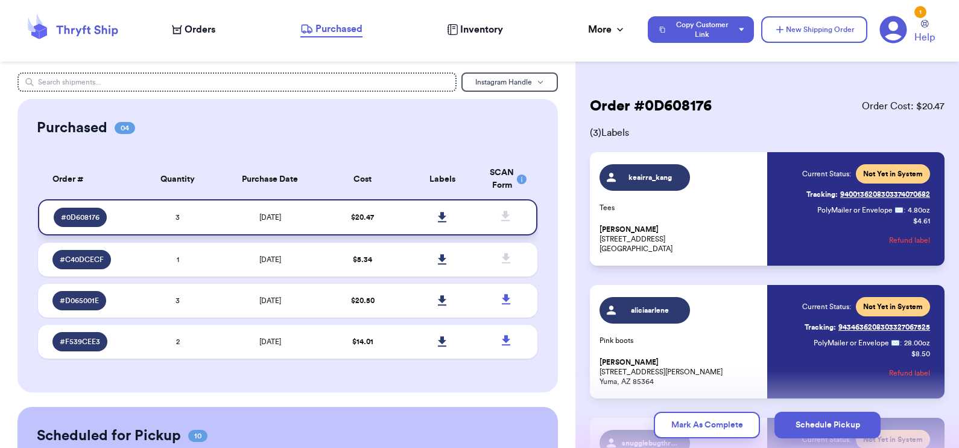
click at [438, 217] on icon at bounding box center [442, 217] width 8 height 10
click at [313, 340] on td "9/12/2025" at bounding box center [270, 341] width 105 height 34
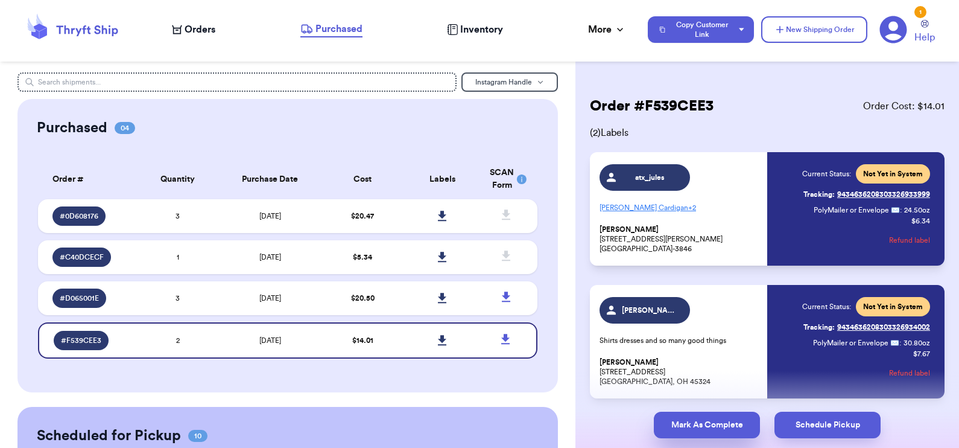
click at [721, 425] on button "Mark As Complete" at bounding box center [707, 424] width 106 height 27
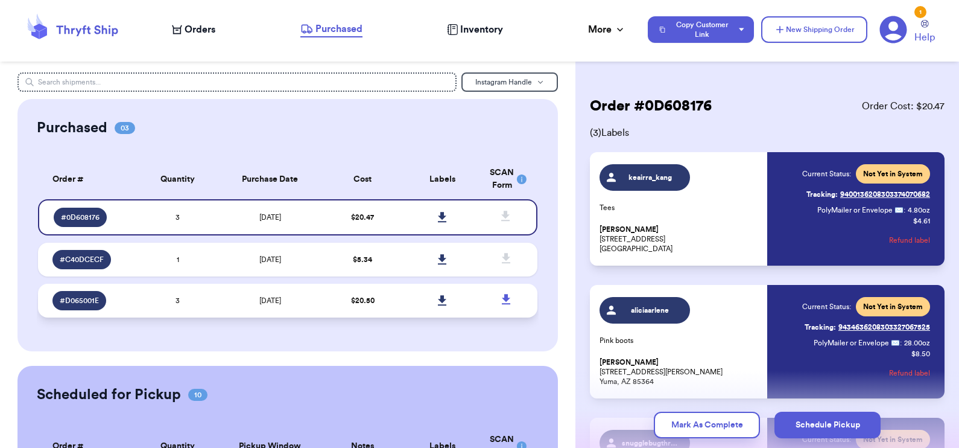
click at [430, 305] on link at bounding box center [442, 300] width 27 height 27
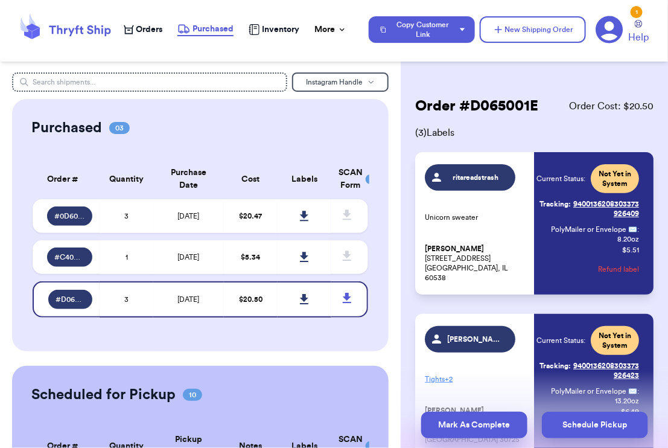
click at [448, 423] on button "Mark As Complete" at bounding box center [474, 424] width 106 height 27
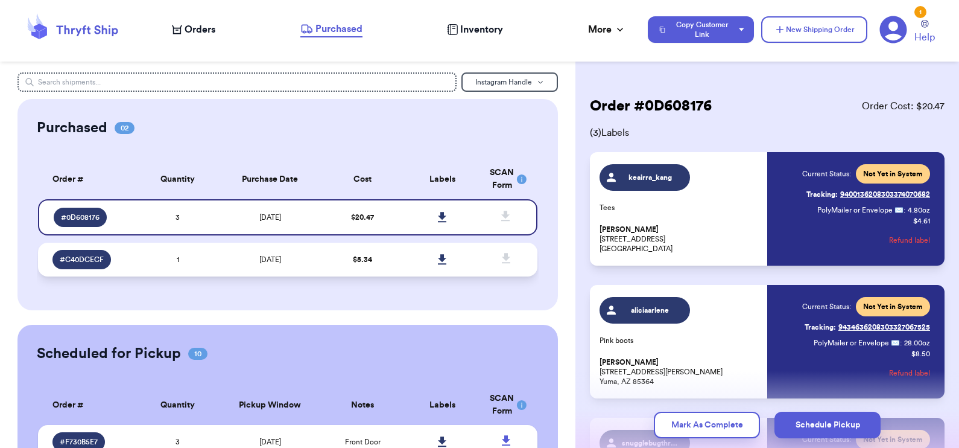
click at [373, 264] on td "$ 5.34" at bounding box center [363, 259] width 80 height 34
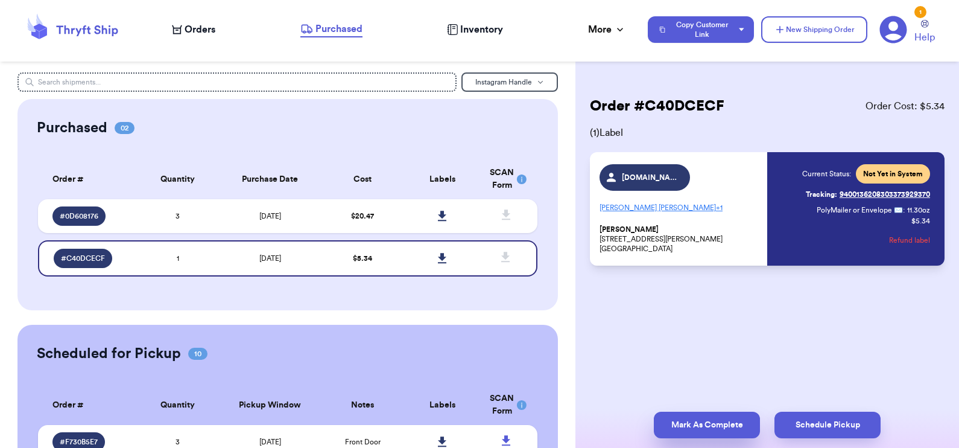
click at [694, 423] on button "Mark As Complete" at bounding box center [707, 424] width 106 height 27
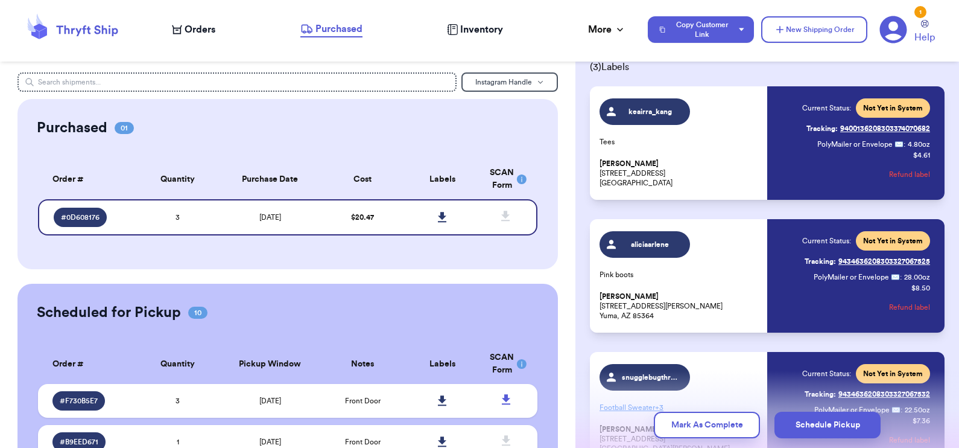
scroll to position [67, 0]
